Goal: Obtain resource: Download file/media

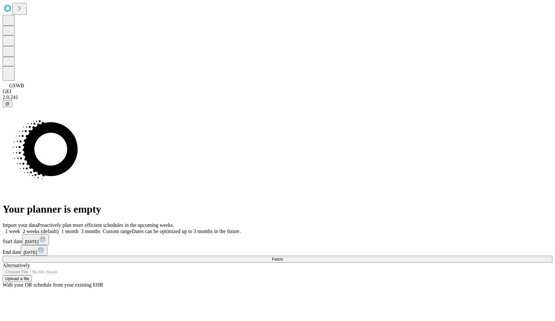
click at [79, 228] on span at bounding box center [79, 231] width 0 height 6
click at [442, 228] on div "1 week 2 weeks (default) 1 month 3 months Custom range Dates can be optimized u…" at bounding box center [278, 242] width 550 height 28
click at [59, 228] on span at bounding box center [59, 231] width 0 height 6
click at [79, 228] on span at bounding box center [79, 231] width 0 height 6
click at [411, 256] on button "Fetch" at bounding box center [278, 259] width 550 height 7
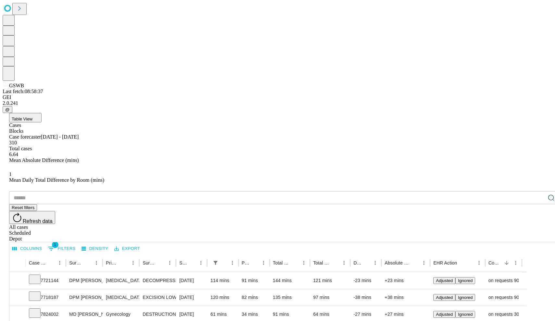
click at [42, 113] on button "Table View" at bounding box center [25, 117] width 32 height 9
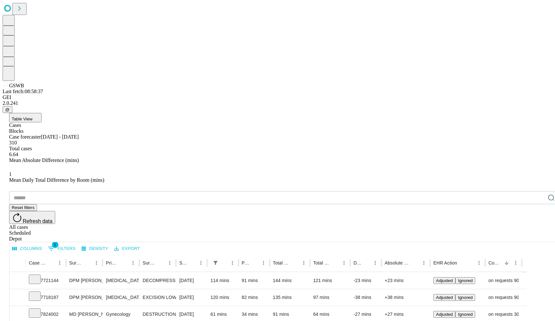
click at [61, 128] on div "Blocks" at bounding box center [284, 131] width 550 height 6
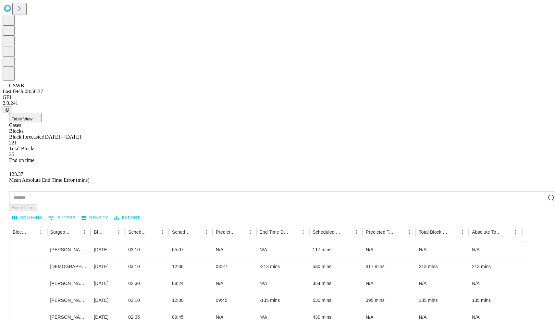
scroll to position [9, 0]
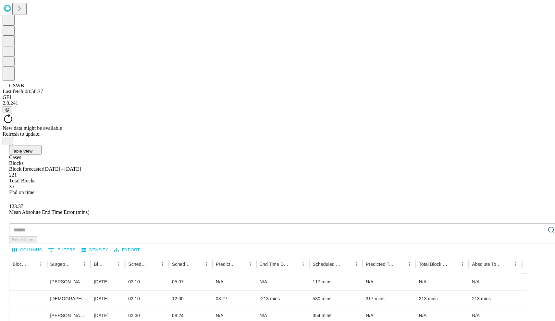
click at [297, 113] on div "New data might be available Refresh to update." at bounding box center [278, 129] width 550 height 32
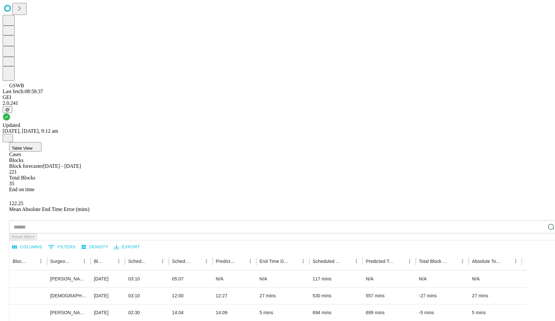
click at [10, 135] on icon "Close" at bounding box center [7, 137] width 5 height 5
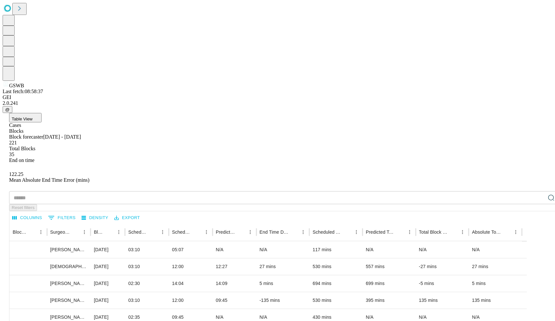
click at [77, 212] on button "0 Filters" at bounding box center [61, 217] width 31 height 10
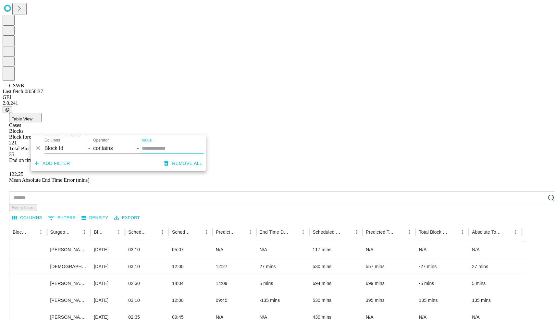
click at [77, 212] on button "0 Filters" at bounding box center [61, 217] width 31 height 10
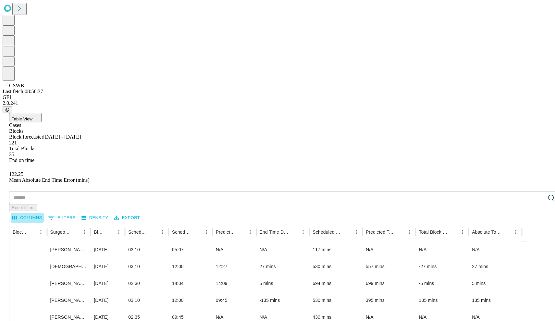
click at [44, 213] on button "Columns" at bounding box center [27, 218] width 33 height 10
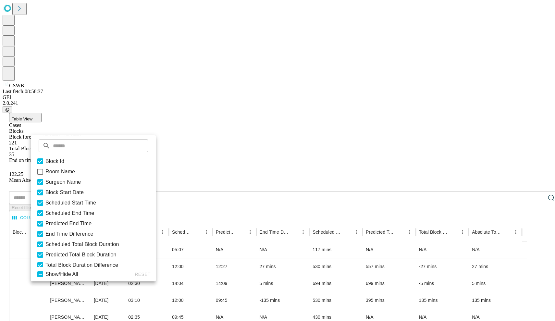
click at [77, 212] on button "0 Filters" at bounding box center [61, 217] width 31 height 10
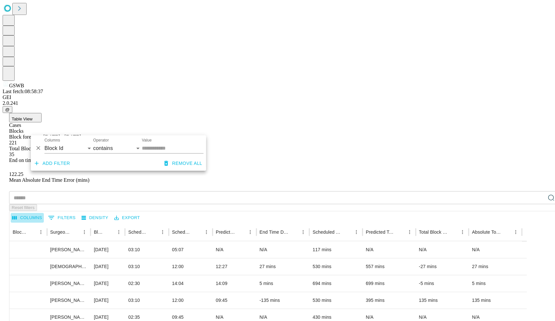
click at [44, 213] on button "Columns" at bounding box center [27, 218] width 33 height 10
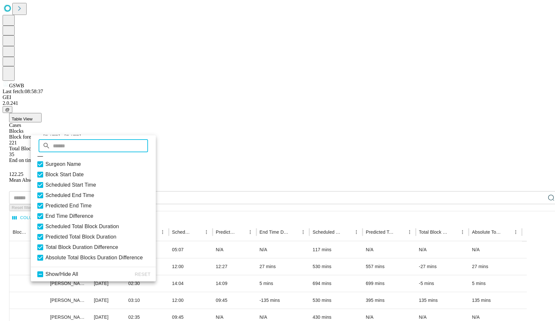
scroll to position [0, 0]
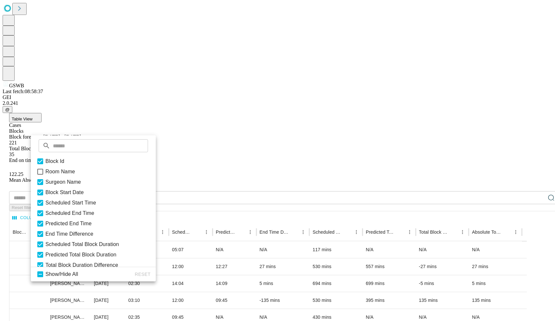
click at [194, 191] on div "​ Reset filters" at bounding box center [284, 201] width 550 height 20
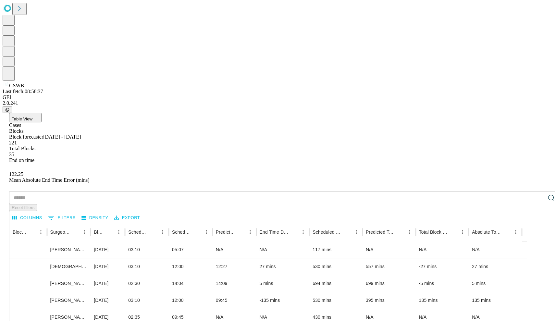
click at [42, 122] on div "Cases" at bounding box center [284, 125] width 550 height 6
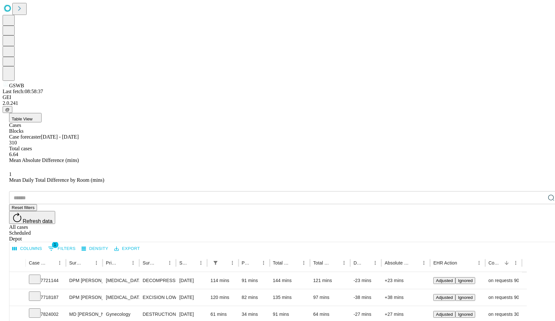
click at [77, 243] on button "1 Filters" at bounding box center [61, 248] width 31 height 10
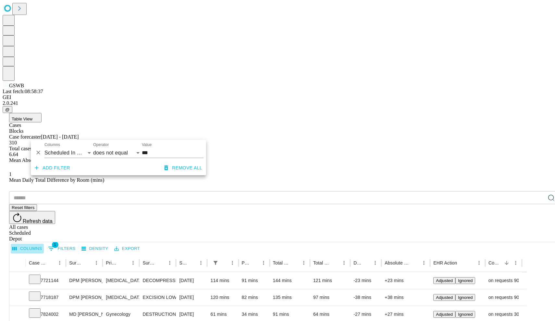
click at [44, 244] on button "Columns" at bounding box center [27, 249] width 33 height 10
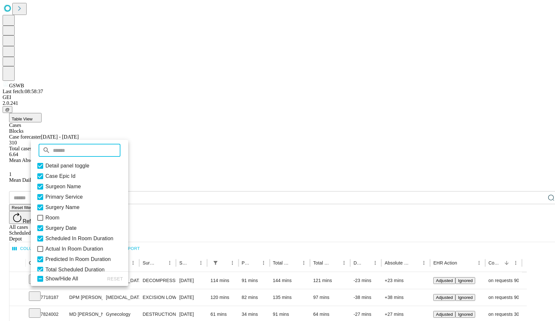
click at [44, 253] on icon at bounding box center [40, 249] width 8 height 8
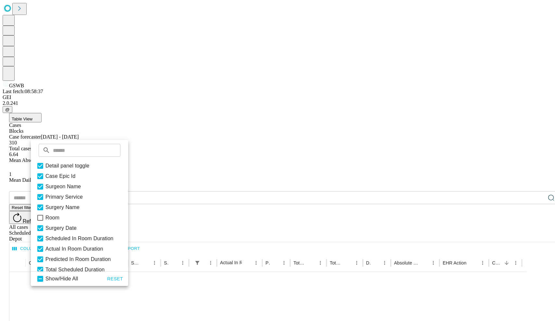
scroll to position [614, 0]
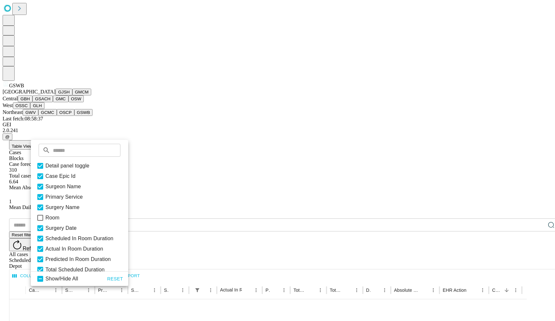
click at [13, 88] on span "GSWB" at bounding box center [16, 86] width 15 height 6
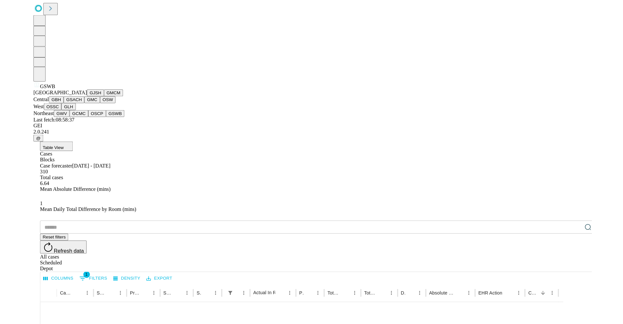
scroll to position [134, 0]
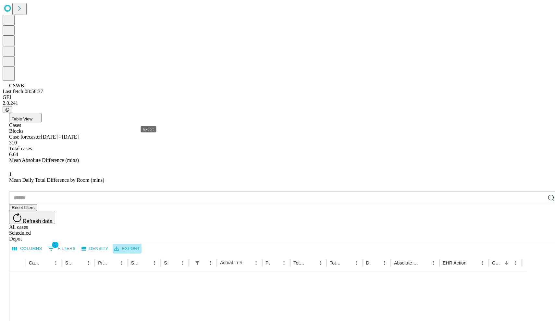
click at [141, 244] on button "Export" at bounding box center [127, 249] width 29 height 10
click at [155, 132] on li "Download as Excel" at bounding box center [161, 130] width 55 height 12
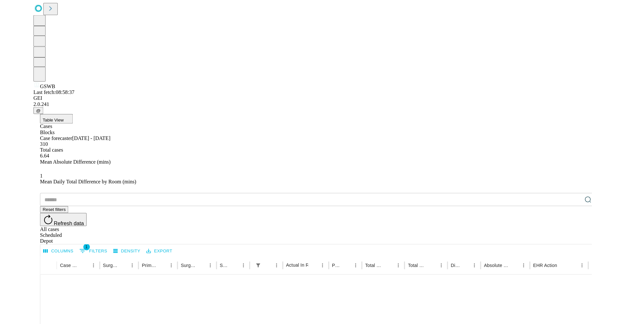
scroll to position [611, 0]
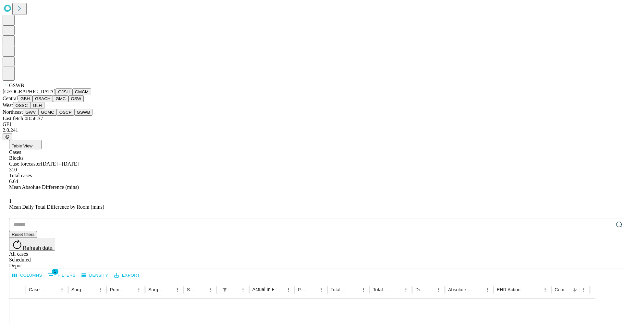
click at [55, 95] on button "GJSH" at bounding box center [63, 92] width 17 height 7
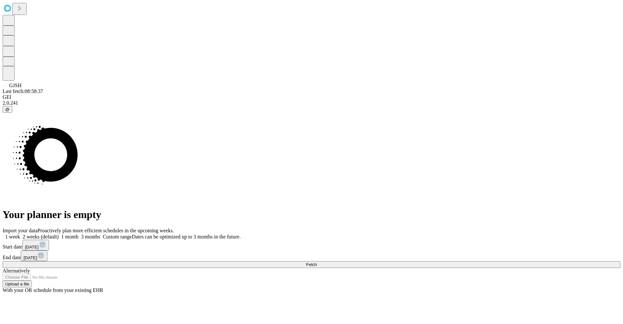
click at [44, 243] on icon at bounding box center [43, 245] width 4 height 4
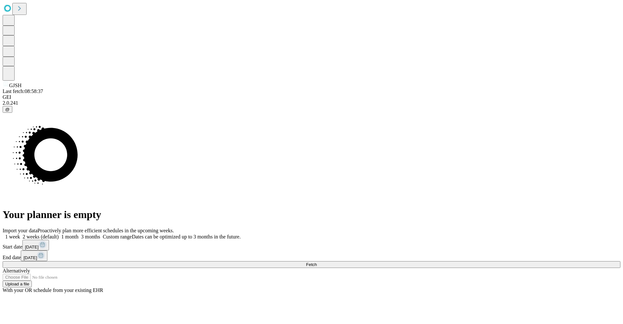
click at [45, 252] on icon at bounding box center [41, 256] width 8 height 8
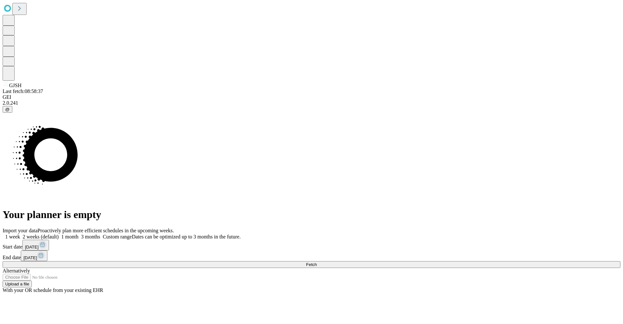
click at [470, 261] on button "Fetch" at bounding box center [312, 264] width 618 height 7
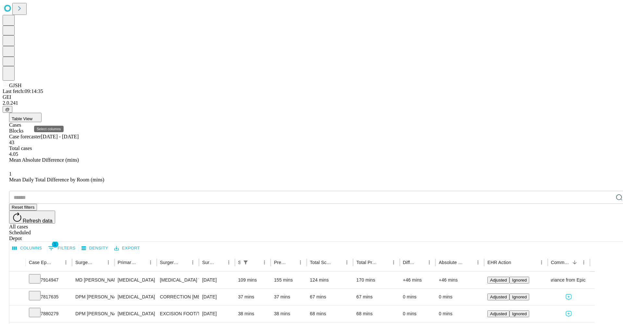
click at [44, 244] on button "Columns" at bounding box center [27, 249] width 33 height 10
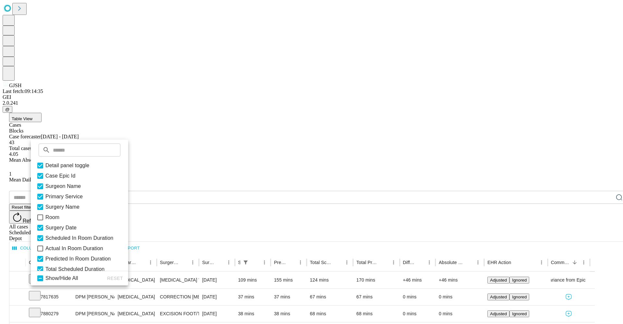
click at [54, 253] on span "Actual In Room Duration" at bounding box center [74, 249] width 58 height 8
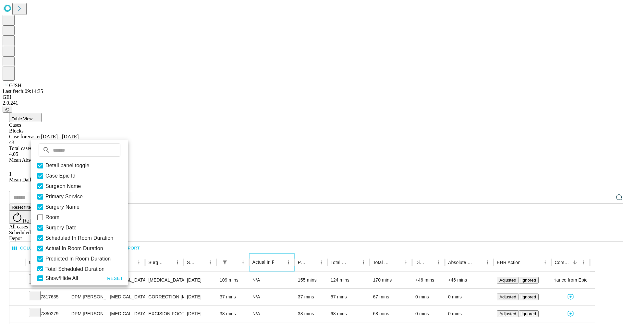
click at [284, 258] on button "Sort" at bounding box center [279, 262] width 9 height 9
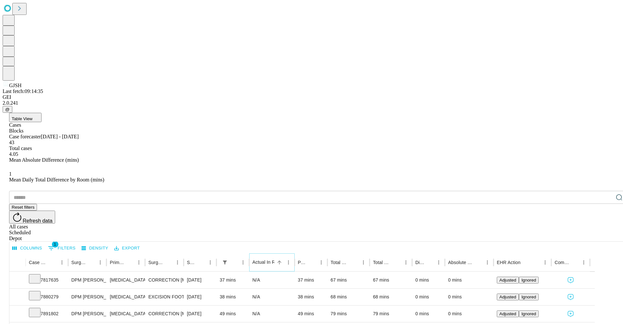
click at [284, 258] on button "Sort" at bounding box center [279, 262] width 9 height 9
click at [141, 244] on button "Export" at bounding box center [127, 249] width 29 height 10
click at [160, 128] on li "Download as Excel" at bounding box center [161, 130] width 55 height 12
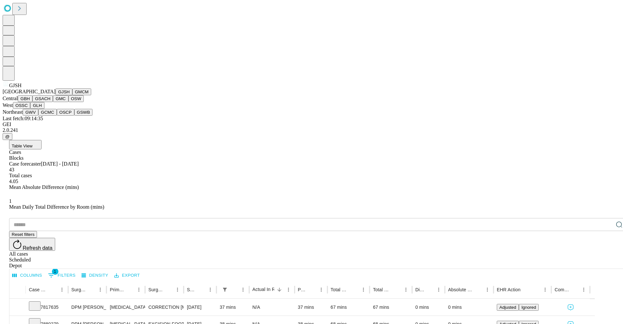
click at [72, 95] on button "GMCM" at bounding box center [81, 92] width 19 height 7
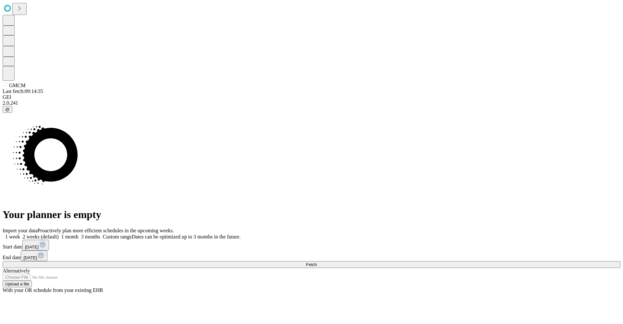
click at [44, 243] on icon at bounding box center [43, 245] width 4 height 4
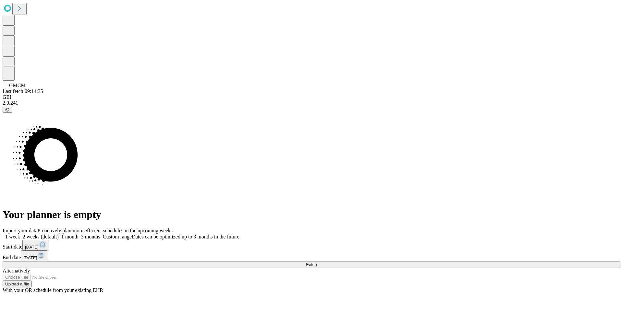
click at [459, 261] on button "Fetch" at bounding box center [312, 264] width 618 height 7
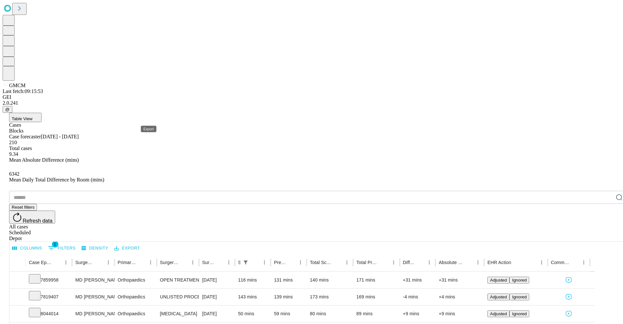
click at [141, 244] on button "Export" at bounding box center [127, 249] width 29 height 10
click at [155, 129] on li "Download as Excel" at bounding box center [161, 130] width 55 height 12
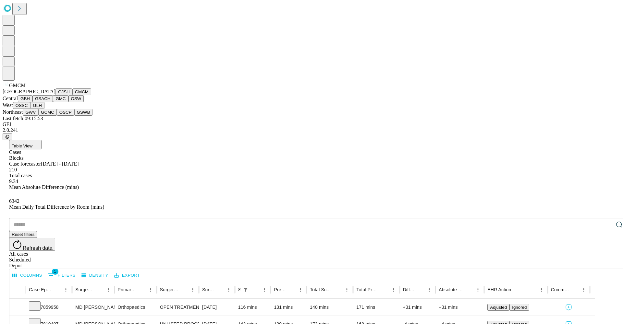
click at [32, 102] on button "GBH" at bounding box center [25, 98] width 15 height 7
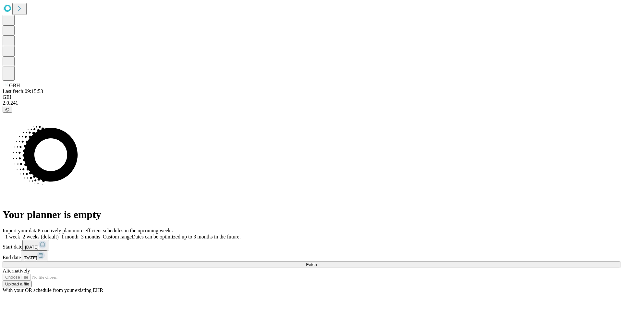
click at [49, 240] on button "[DATE]" at bounding box center [35, 245] width 27 height 11
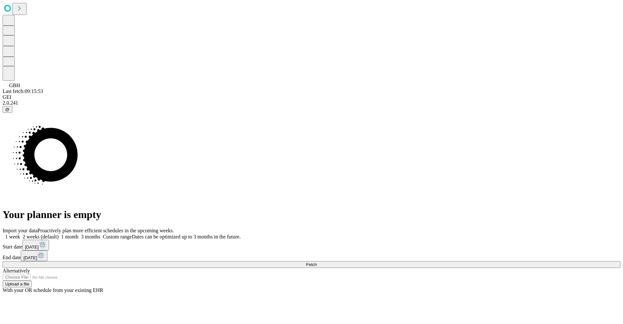
click at [47, 251] on button "[DATE]" at bounding box center [34, 256] width 27 height 11
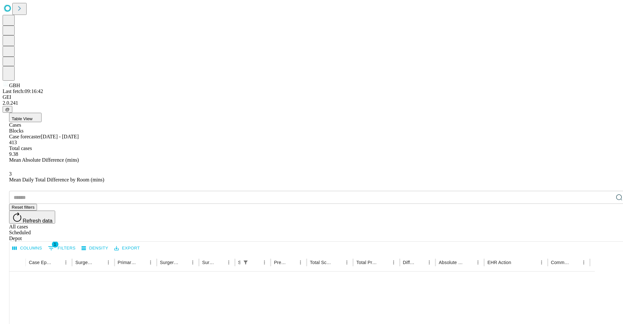
scroll to position [614, 0]
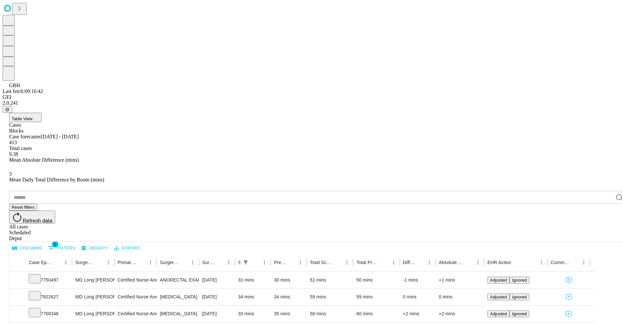
click at [141, 244] on button "Export" at bounding box center [127, 249] width 29 height 10
click at [159, 128] on li "Download as Excel" at bounding box center [161, 130] width 55 height 12
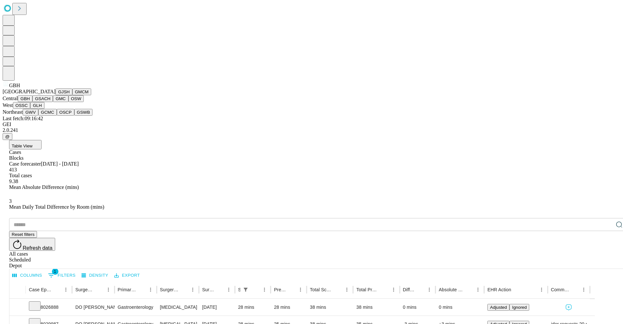
click at [43, 102] on button "GSACH" at bounding box center [42, 98] width 20 height 7
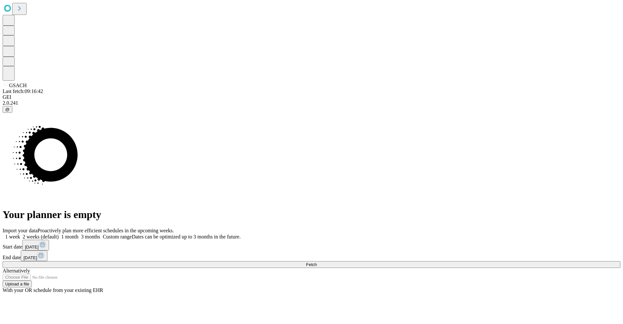
click at [49, 240] on button "[DATE]" at bounding box center [35, 245] width 27 height 11
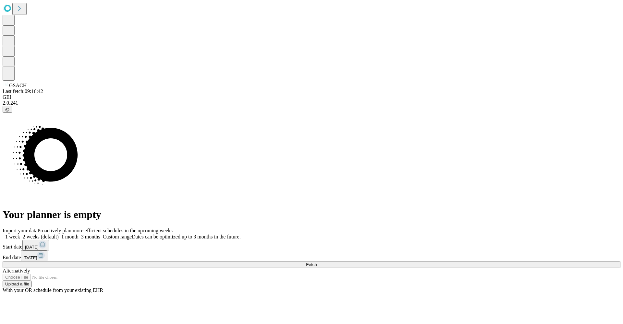
click at [45, 252] on rect at bounding box center [41, 256] width 8 height 8
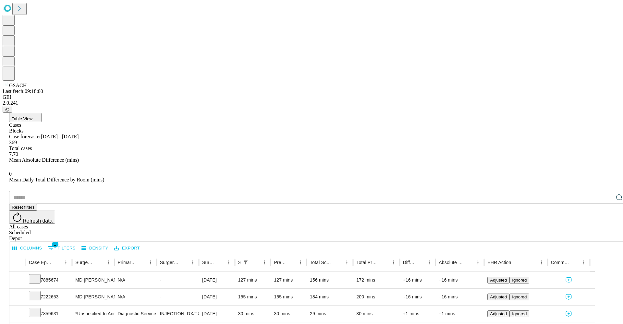
click at [141, 244] on button "Export" at bounding box center [127, 249] width 29 height 10
click at [154, 133] on li "Download as Excel" at bounding box center [161, 130] width 55 height 12
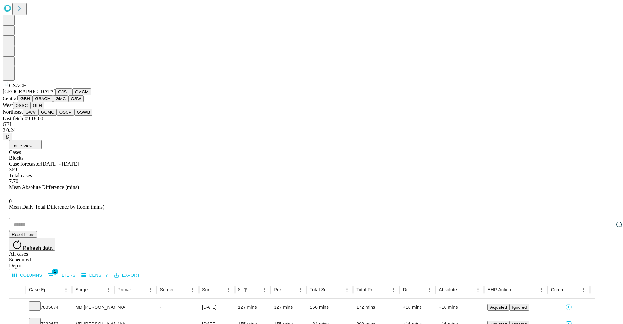
click at [53, 102] on button "GMC" at bounding box center [60, 98] width 15 height 7
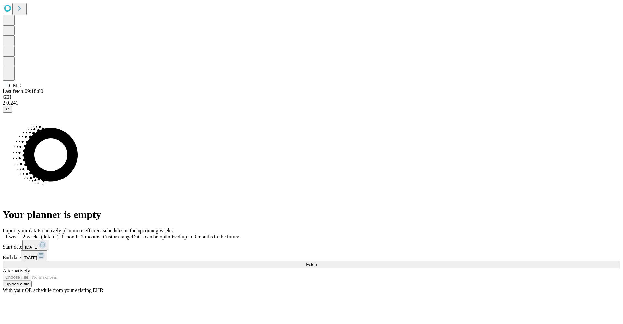
click at [49, 240] on button "[DATE]" at bounding box center [35, 245] width 27 height 11
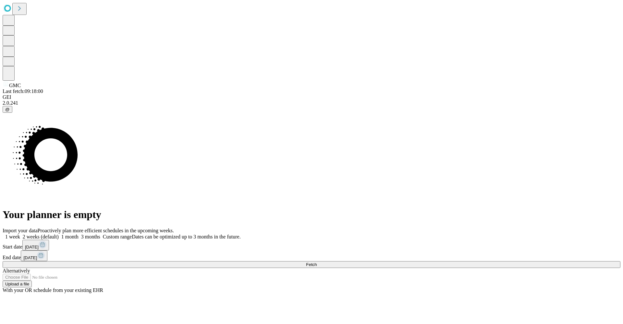
click at [461, 261] on button "Fetch" at bounding box center [312, 264] width 618 height 7
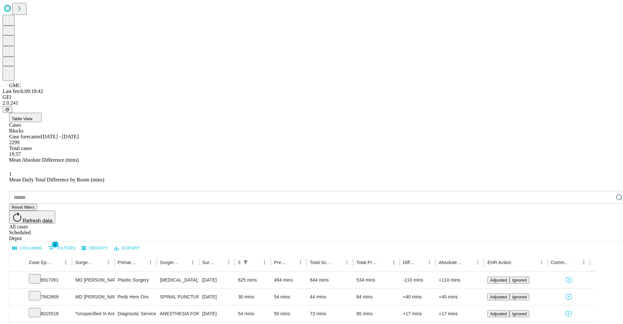
click at [141, 244] on button "Export" at bounding box center [127, 249] width 29 height 10
click at [163, 130] on li "Download as Excel" at bounding box center [161, 130] width 55 height 12
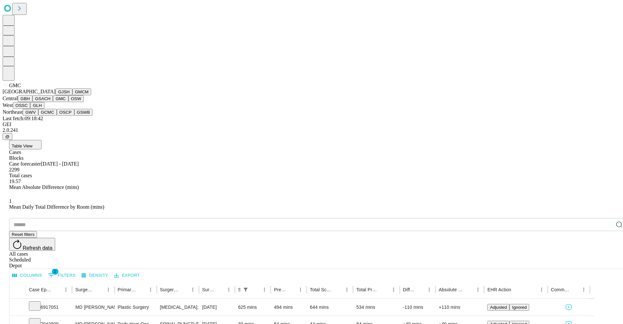
click at [68, 102] on button "OSW" at bounding box center [76, 98] width 16 height 7
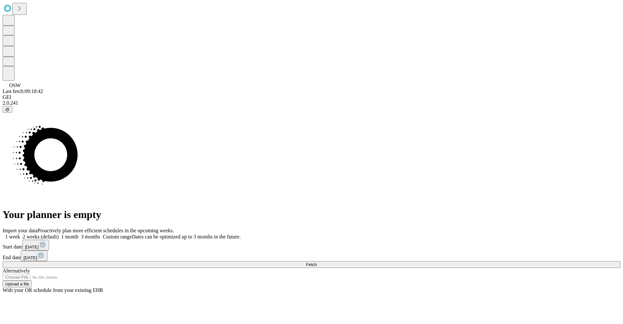
click at [49, 240] on button "[DATE]" at bounding box center [35, 245] width 27 height 11
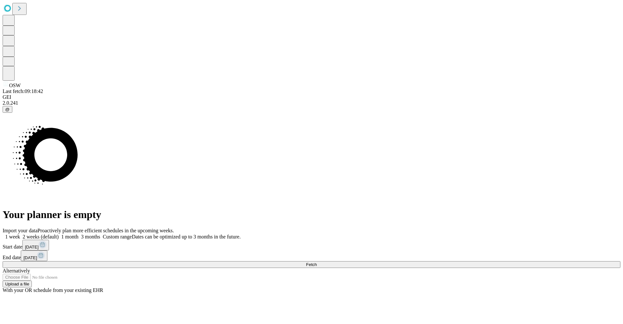
click at [470, 261] on button "Fetch" at bounding box center [312, 264] width 618 height 7
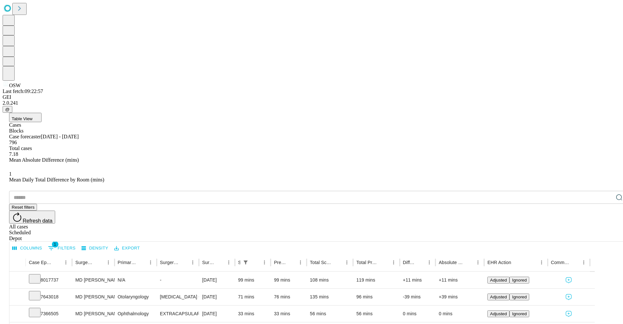
click at [141, 244] on button "Export" at bounding box center [127, 249] width 29 height 10
click at [168, 134] on li "Download as Excel" at bounding box center [161, 130] width 55 height 12
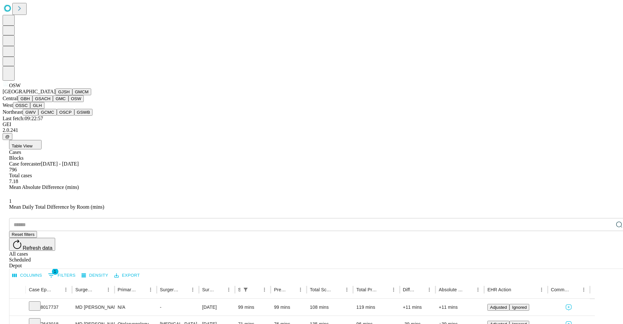
scroll to position [64, 0]
click at [30, 109] on button "OSSC" at bounding box center [22, 105] width 18 height 7
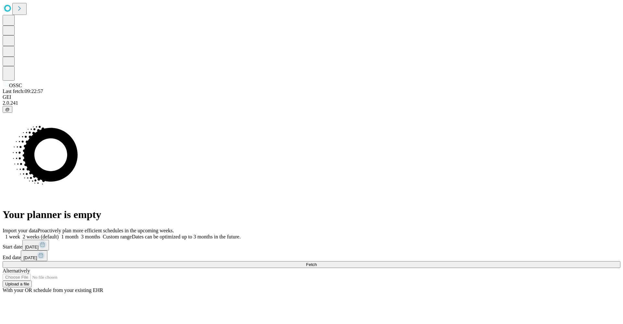
click at [49, 240] on button "[DATE]" at bounding box center [35, 245] width 27 height 11
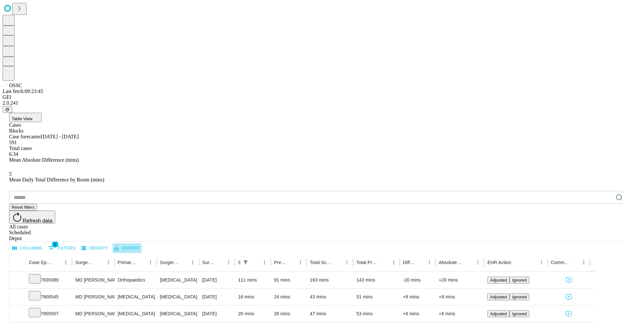
click at [141, 244] on button "Export" at bounding box center [127, 249] width 29 height 10
click at [152, 126] on li "Download as Excel" at bounding box center [161, 130] width 55 height 12
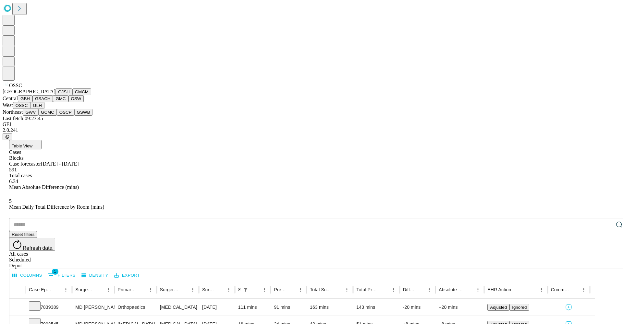
scroll to position [132, 0]
click at [44, 109] on button "GLH" at bounding box center [37, 105] width 14 height 7
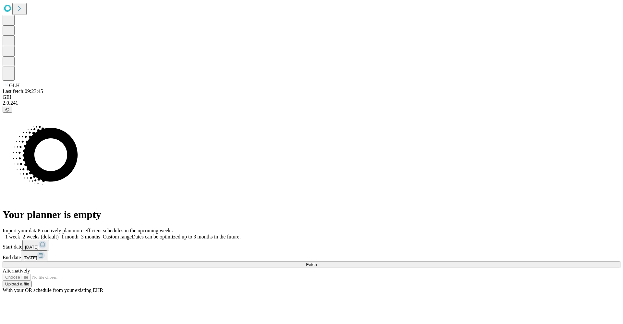
click at [49, 240] on button "[DATE]" at bounding box center [35, 245] width 27 height 11
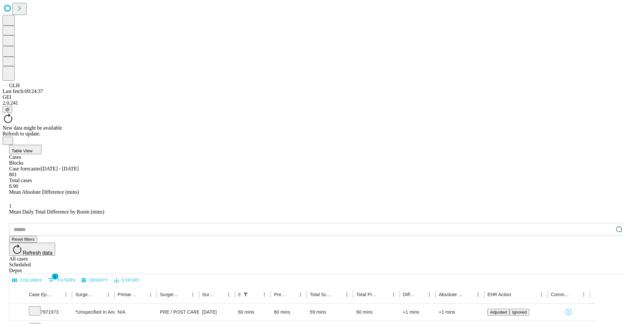
click at [327, 125] on div "New data might be available Refresh to update." at bounding box center [312, 131] width 618 height 12
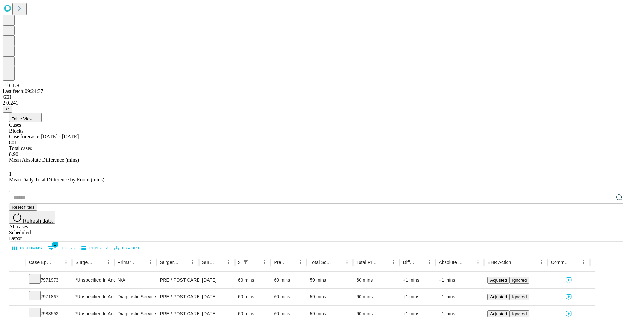
click at [141, 244] on button "Export" at bounding box center [127, 249] width 29 height 10
click at [161, 128] on li "Download as Excel" at bounding box center [161, 130] width 55 height 12
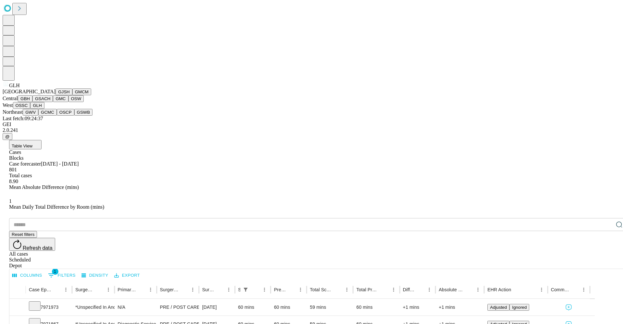
scroll to position [132, 0]
click at [38, 116] on button "GWV" at bounding box center [31, 112] width 16 height 7
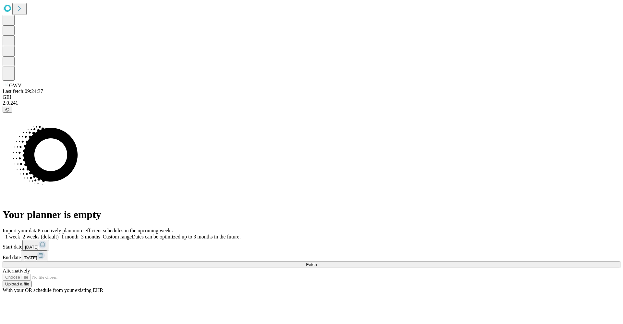
click at [46, 241] on icon at bounding box center [43, 245] width 8 height 8
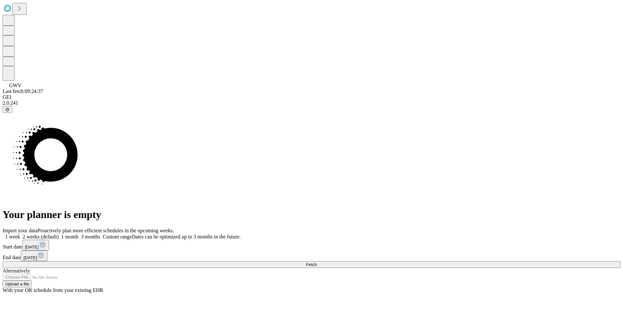
click at [47, 251] on button "[DATE]" at bounding box center [34, 256] width 27 height 11
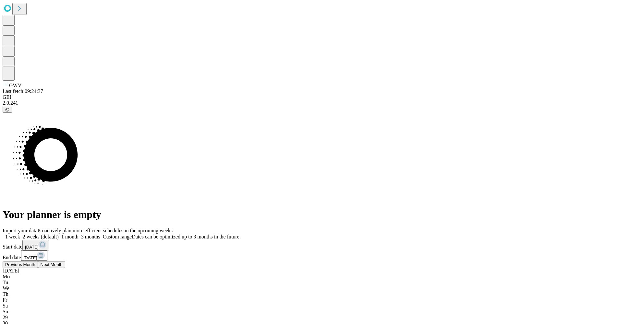
click at [55, 261] on button "Previous Month" at bounding box center [36, 264] width 35 height 7
click at [47, 261] on button "Next Month" at bounding box center [32, 264] width 27 height 7
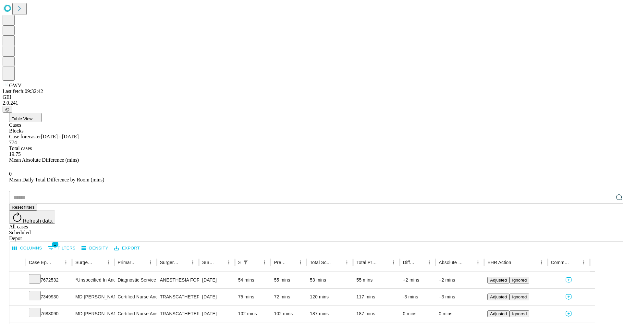
click at [141, 244] on button "Export" at bounding box center [127, 249] width 29 height 10
click at [160, 126] on li "Download as Excel" at bounding box center [161, 130] width 55 height 12
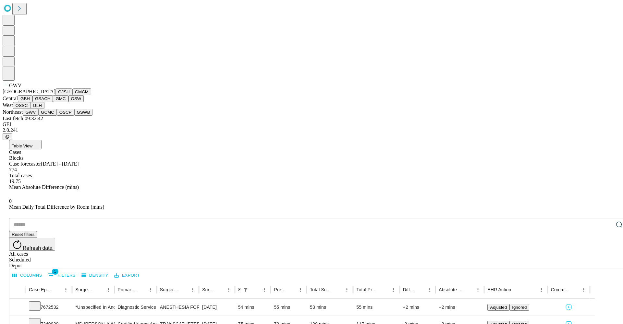
scroll to position [132, 0]
click at [45, 116] on button "GCMC" at bounding box center [47, 112] width 18 height 7
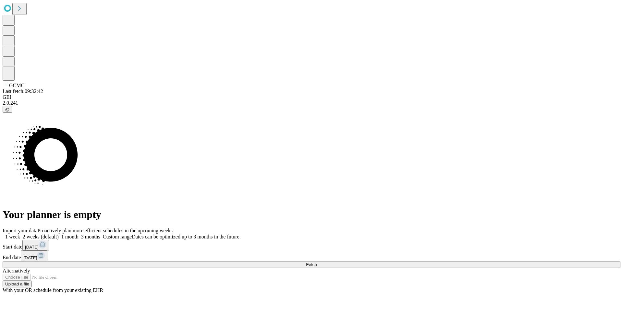
click at [49, 240] on button "[DATE]" at bounding box center [35, 245] width 27 height 11
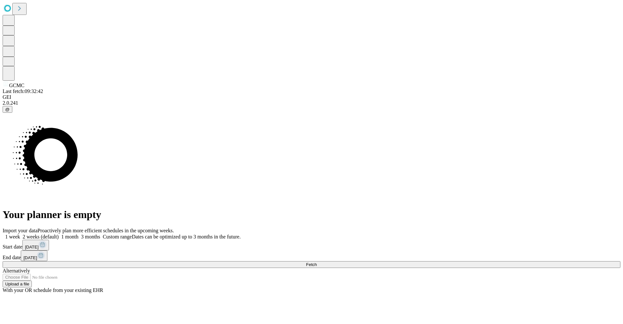
click at [478, 261] on button "Fetch" at bounding box center [312, 264] width 618 height 7
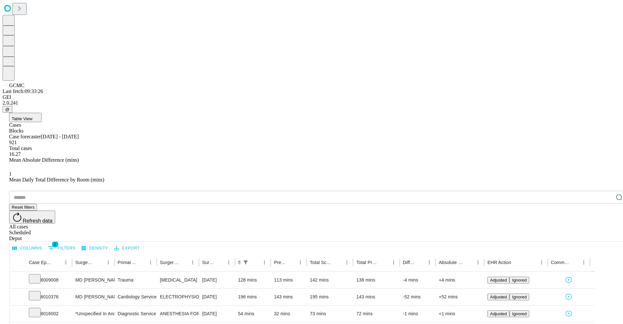
click at [141, 244] on button "Export" at bounding box center [127, 249] width 29 height 10
click at [165, 133] on li "Download as Excel" at bounding box center [161, 130] width 55 height 12
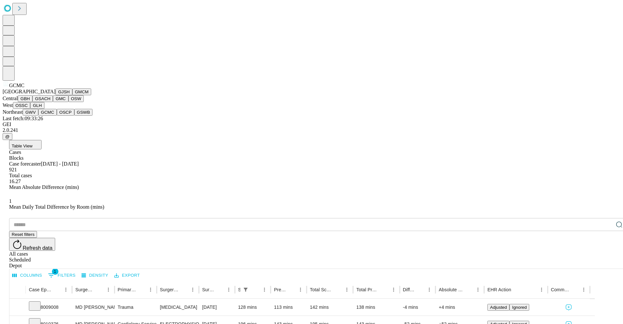
scroll to position [132, 0]
click at [57, 116] on button "OSCP" at bounding box center [66, 112] width 18 height 7
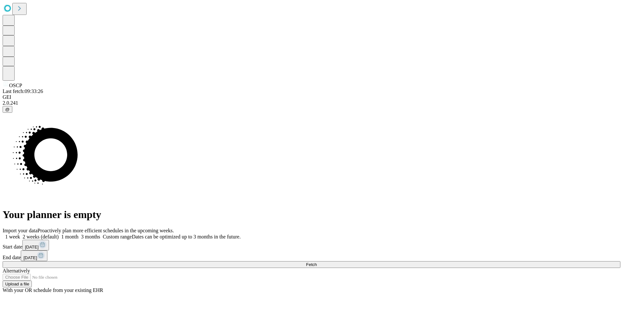
click at [39, 245] on span "[DATE]" at bounding box center [32, 247] width 14 height 5
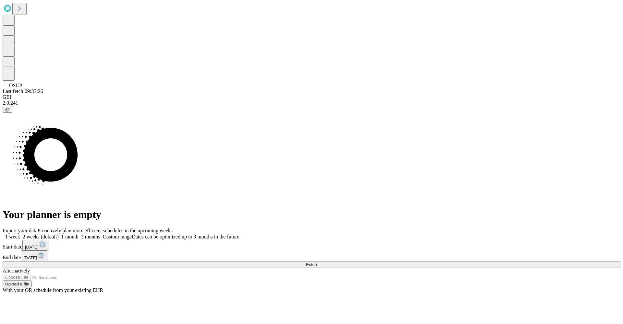
click at [47, 251] on button "[DATE]" at bounding box center [34, 256] width 27 height 11
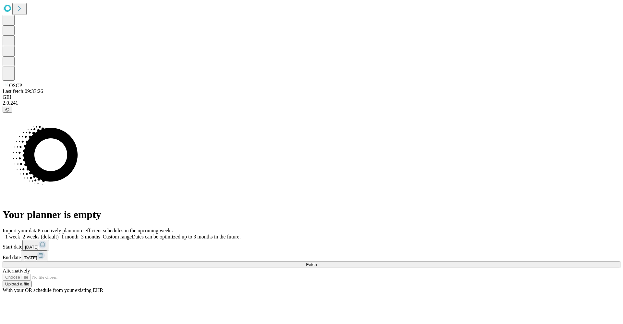
click at [450, 261] on button "Fetch" at bounding box center [312, 264] width 618 height 7
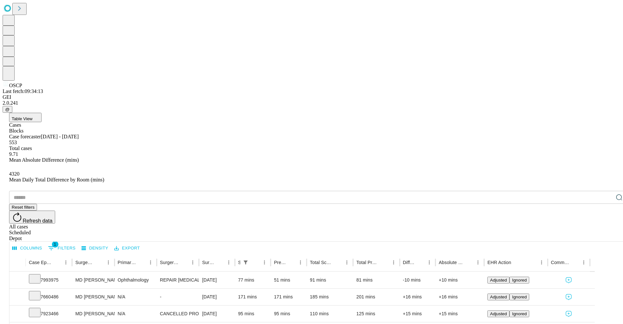
click at [141, 244] on button "Export" at bounding box center [127, 249] width 29 height 10
click at [163, 131] on li "Download as Excel" at bounding box center [161, 130] width 55 height 12
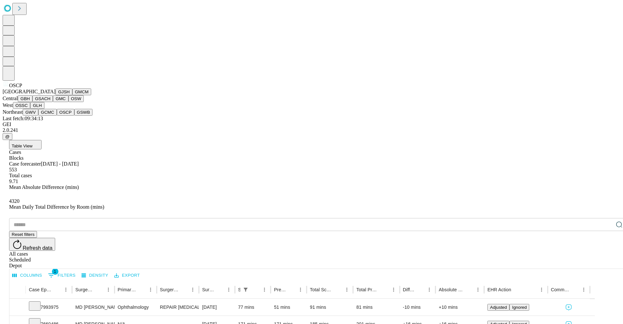
scroll to position [132, 0]
click at [74, 116] on button "GSWB" at bounding box center [83, 112] width 18 height 7
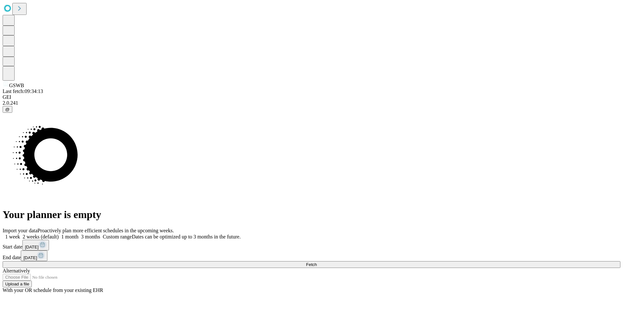
click at [49, 240] on button "[DATE]" at bounding box center [35, 245] width 27 height 11
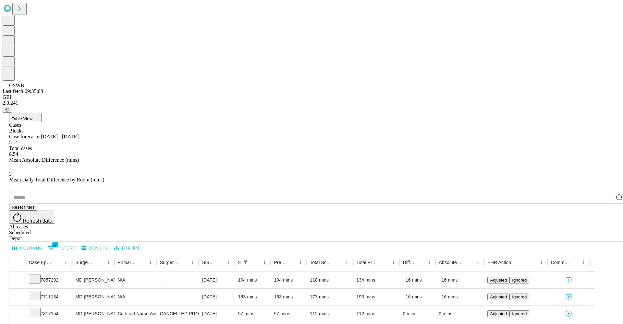
click at [141, 244] on button "Export" at bounding box center [127, 249] width 29 height 10
click at [160, 131] on li "Download as Excel" at bounding box center [161, 130] width 55 height 12
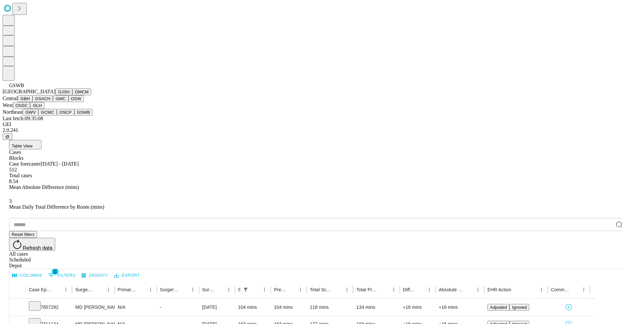
scroll to position [122, 0]
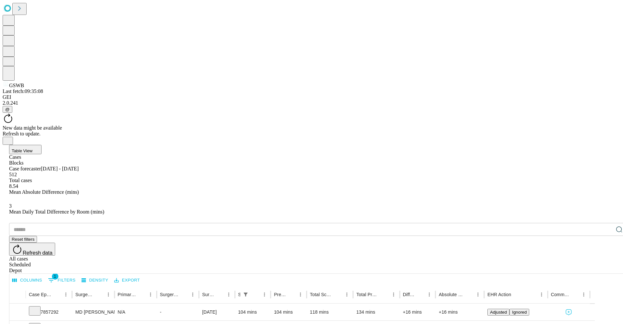
click at [9, 87] on icon at bounding box center [6, 84] width 6 height 6
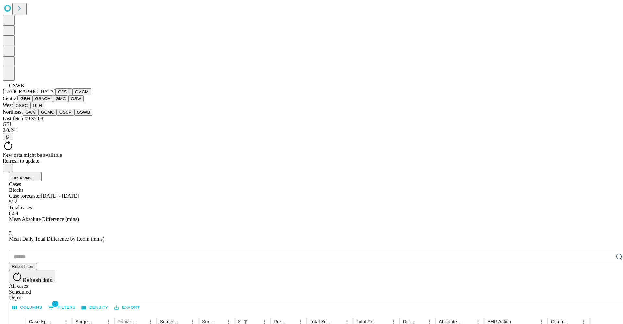
scroll to position [132, 0]
